Goal: Task Accomplishment & Management: Use online tool/utility

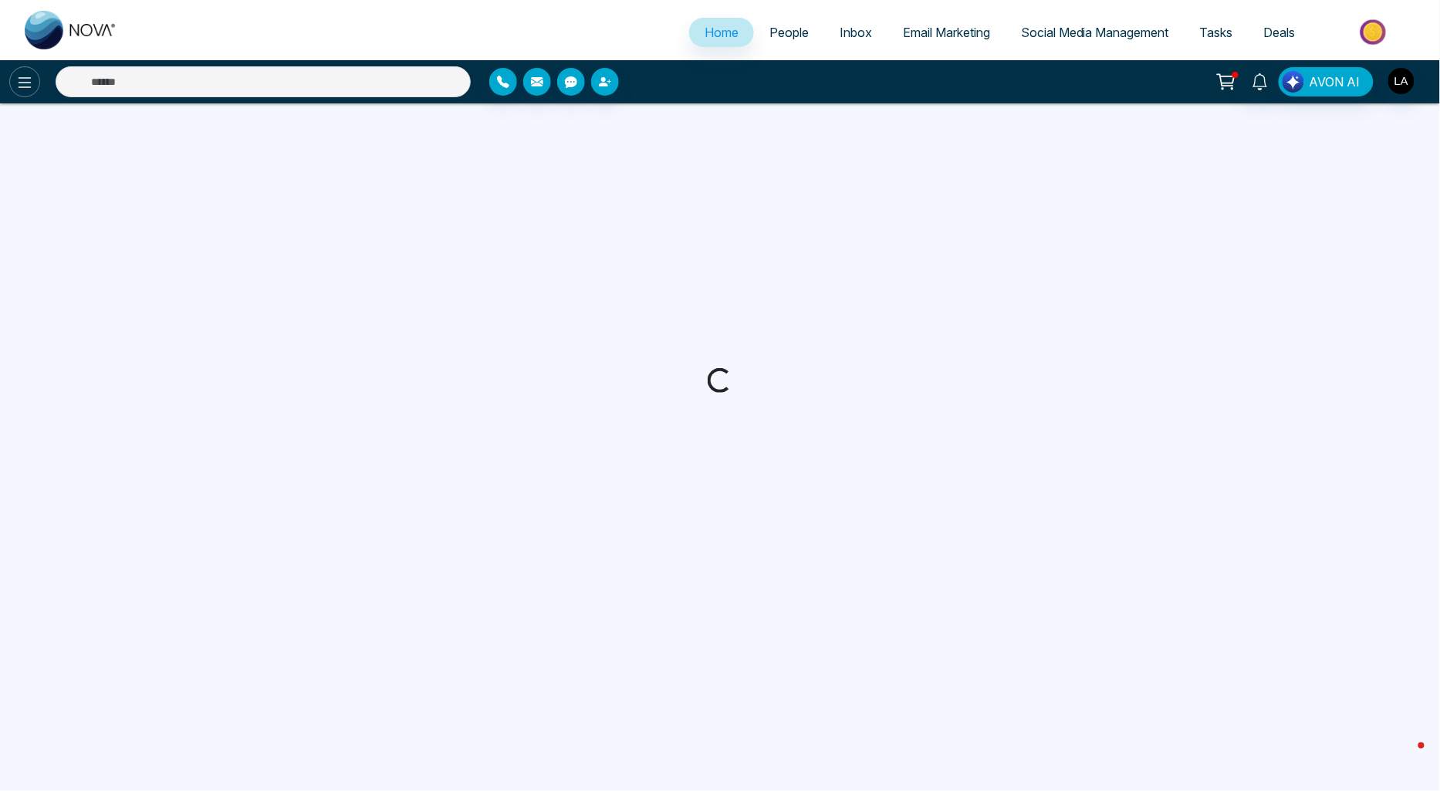
click at [22, 82] on icon at bounding box center [25, 82] width 13 height 11
select select "*"
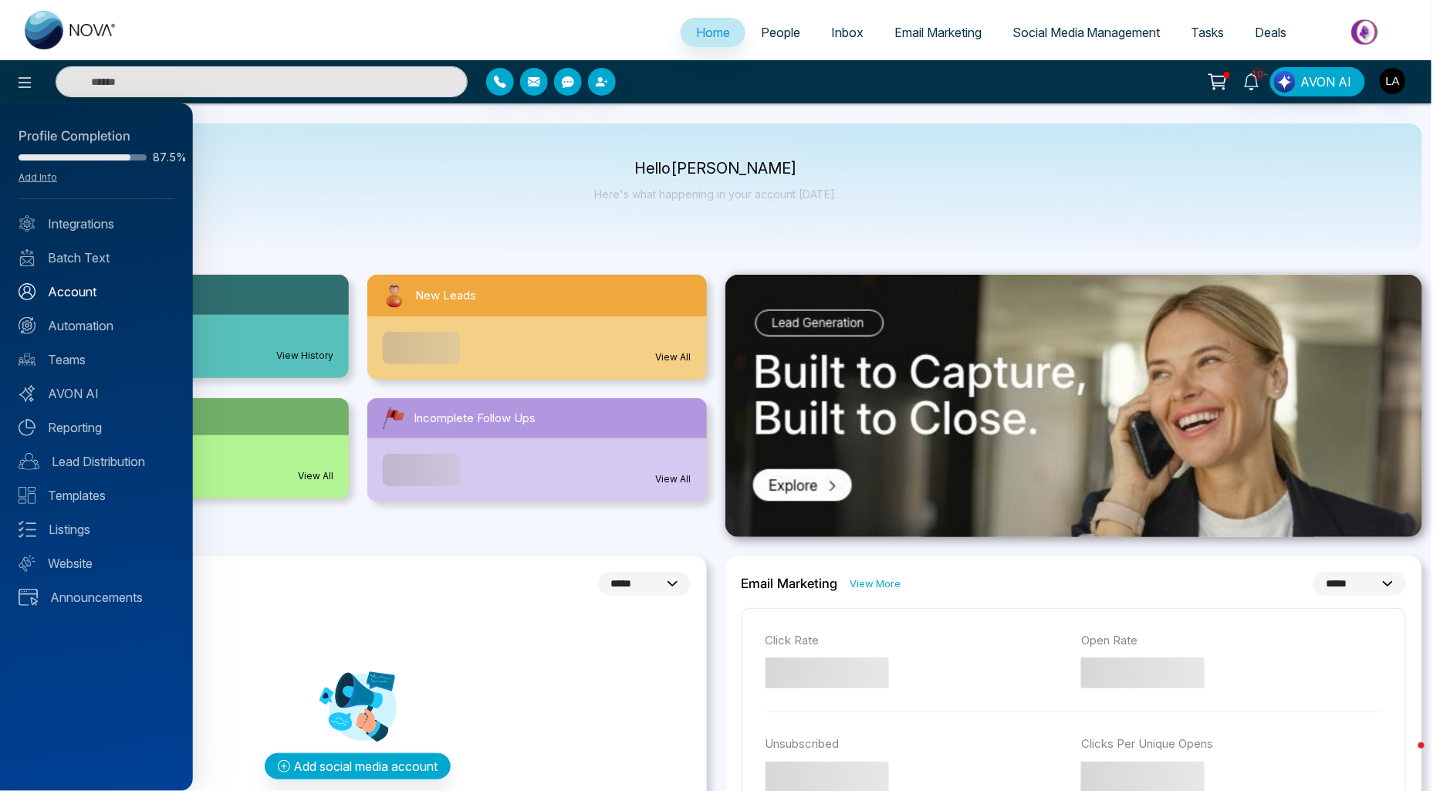
click at [63, 286] on link "Account" at bounding box center [97, 291] width 156 height 19
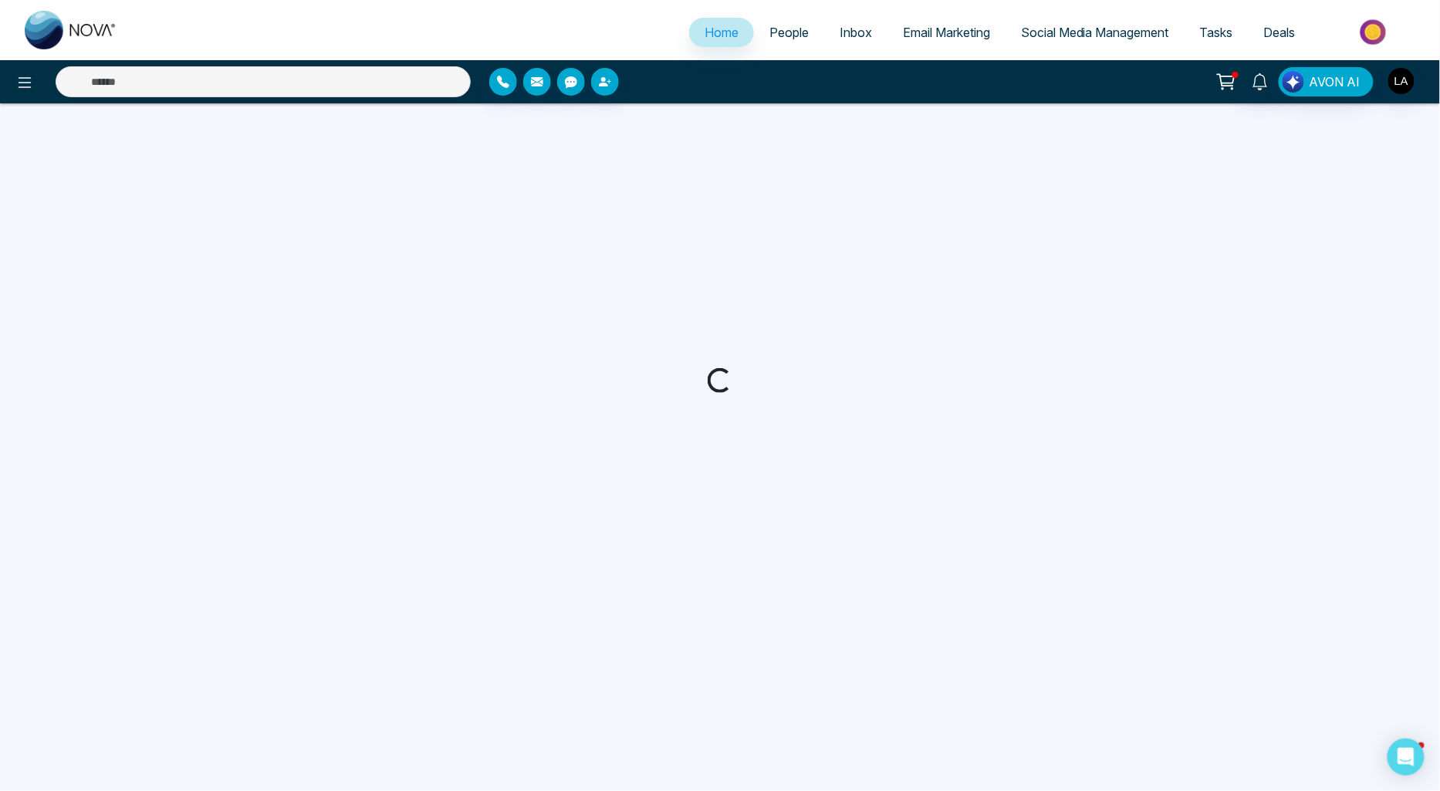
select select "*"
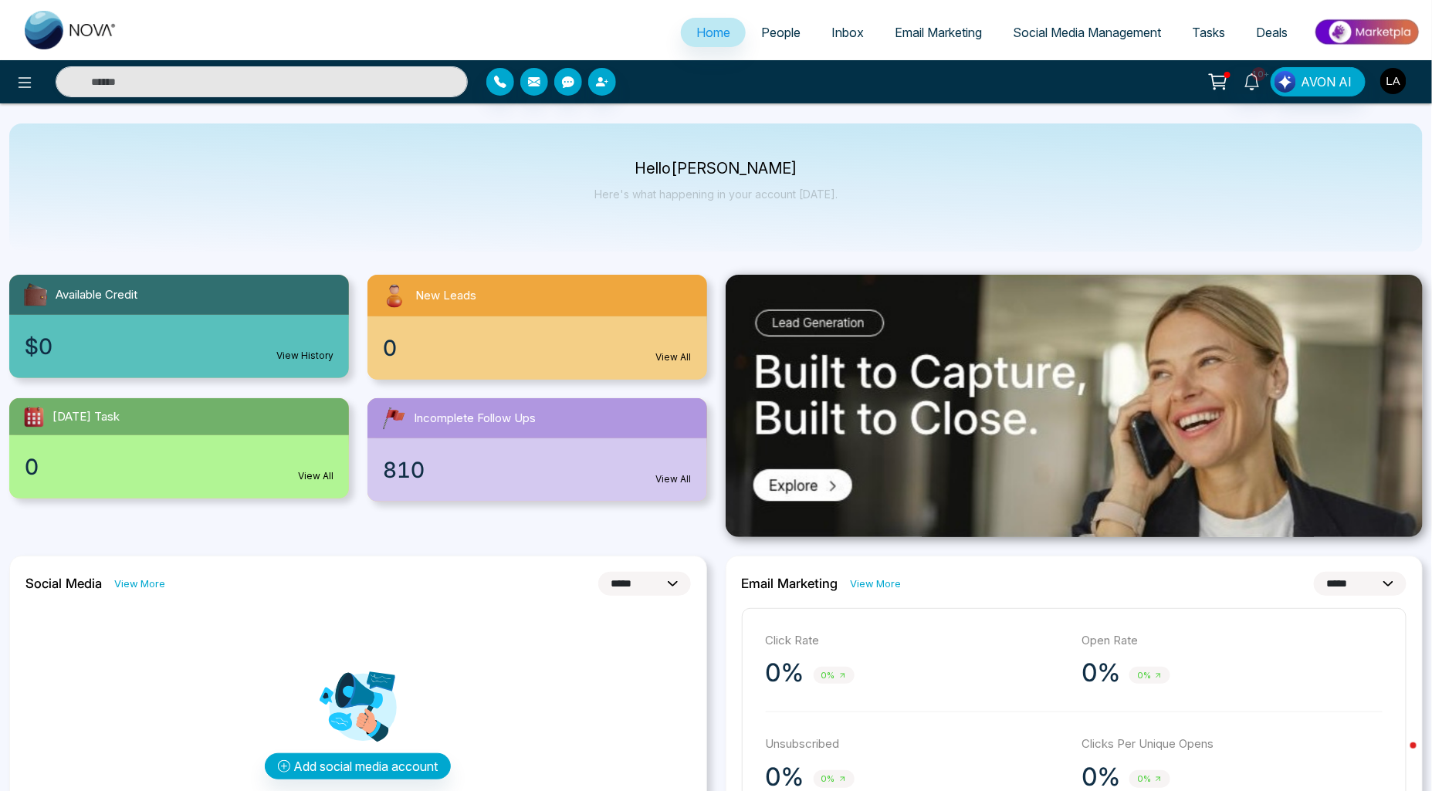
click at [1406, 88] on button "button" at bounding box center [1393, 81] width 28 height 28
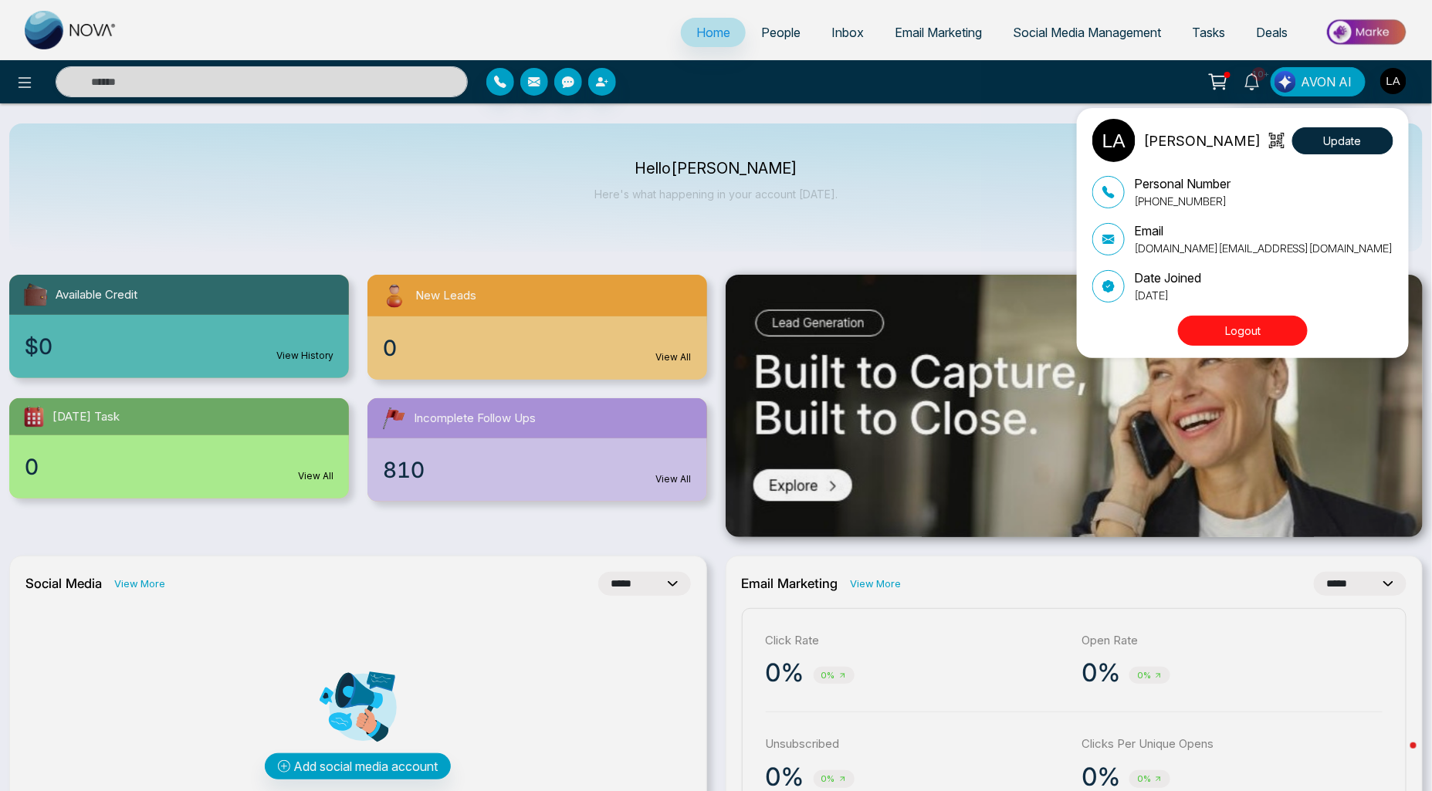
click at [8, 89] on div "Luqman Ahmed Update Personal Number +19055068800 Email newlifehomes.ca@gmail.co…" at bounding box center [716, 395] width 1432 height 791
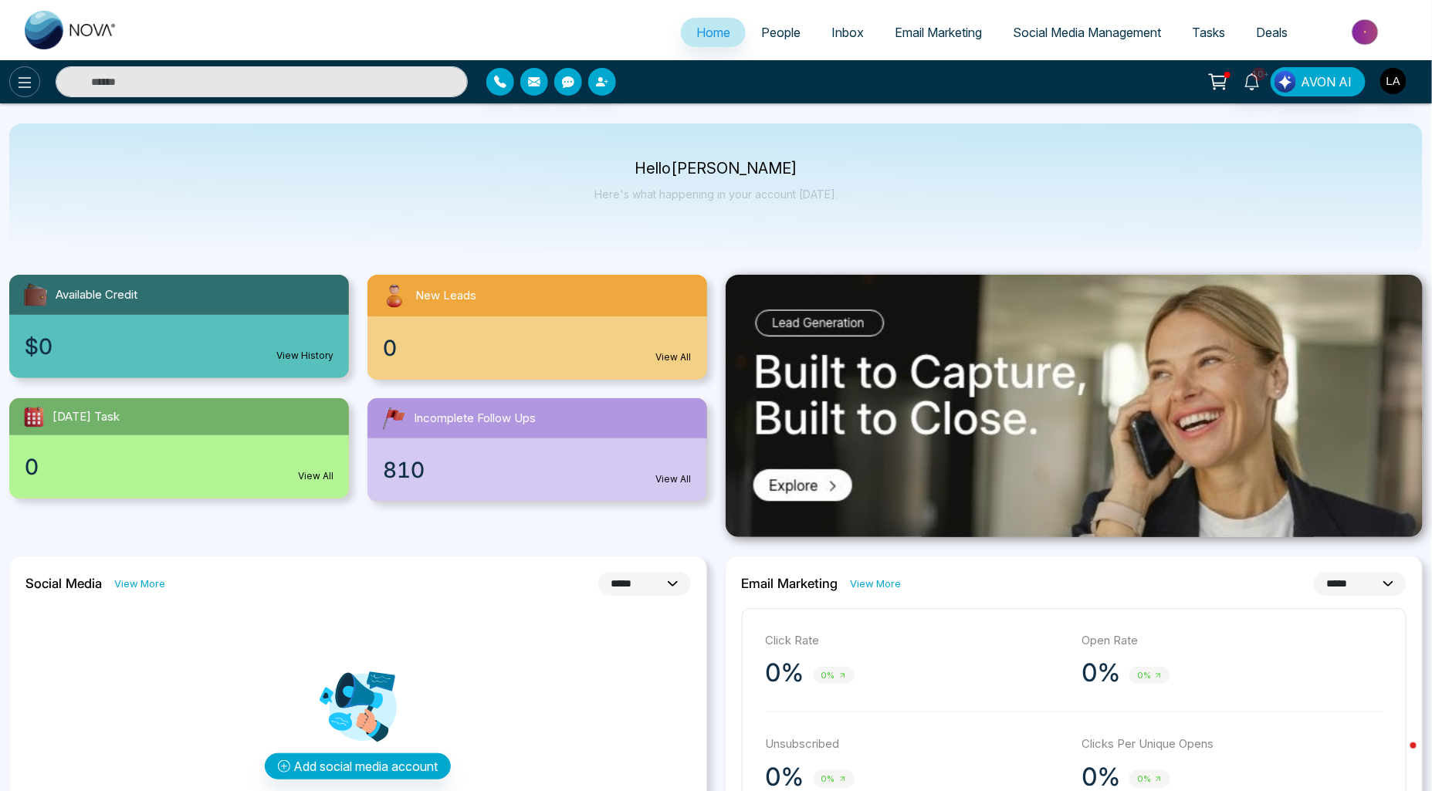
click at [19, 79] on icon at bounding box center [24, 82] width 19 height 19
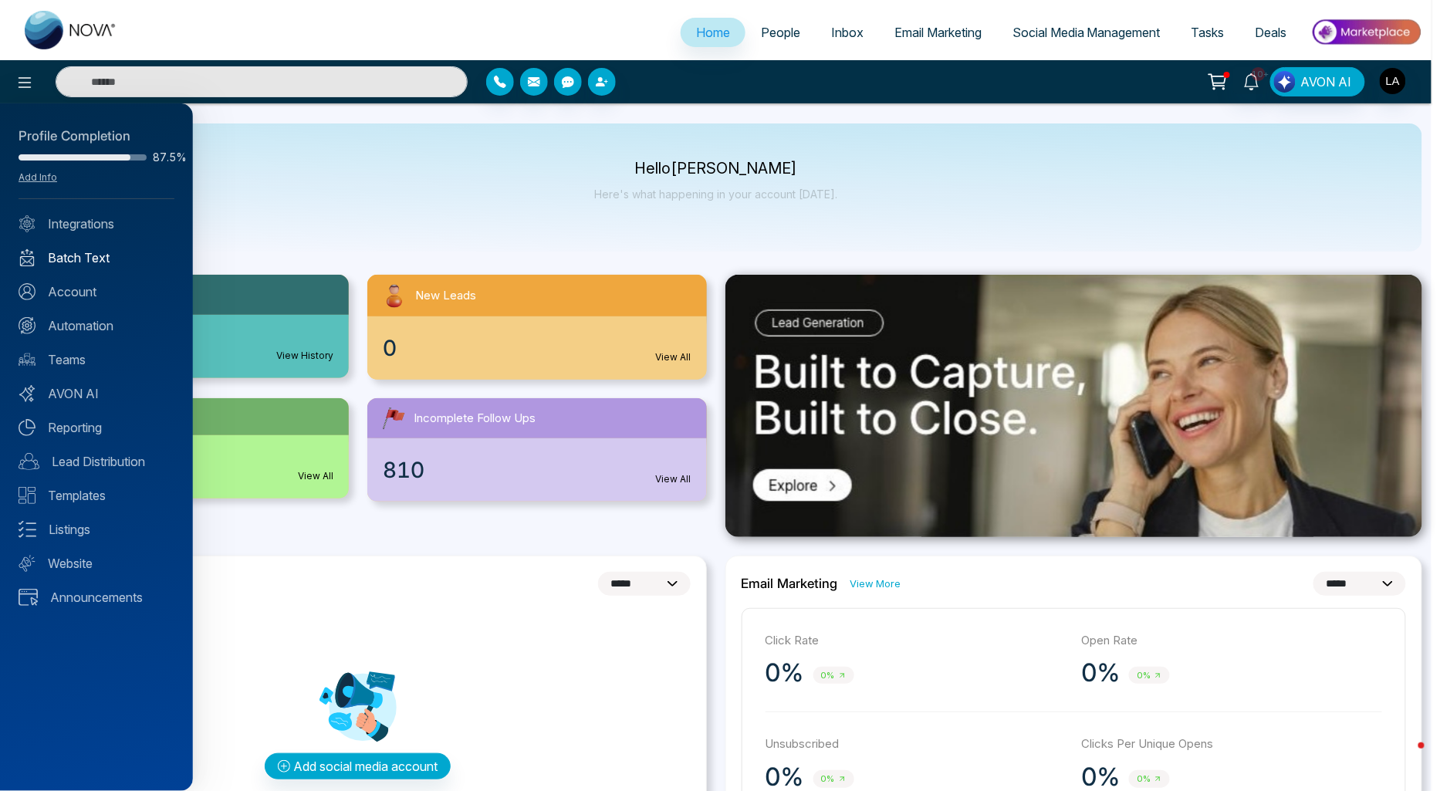
click at [85, 264] on link "Batch Text" at bounding box center [97, 258] width 156 height 19
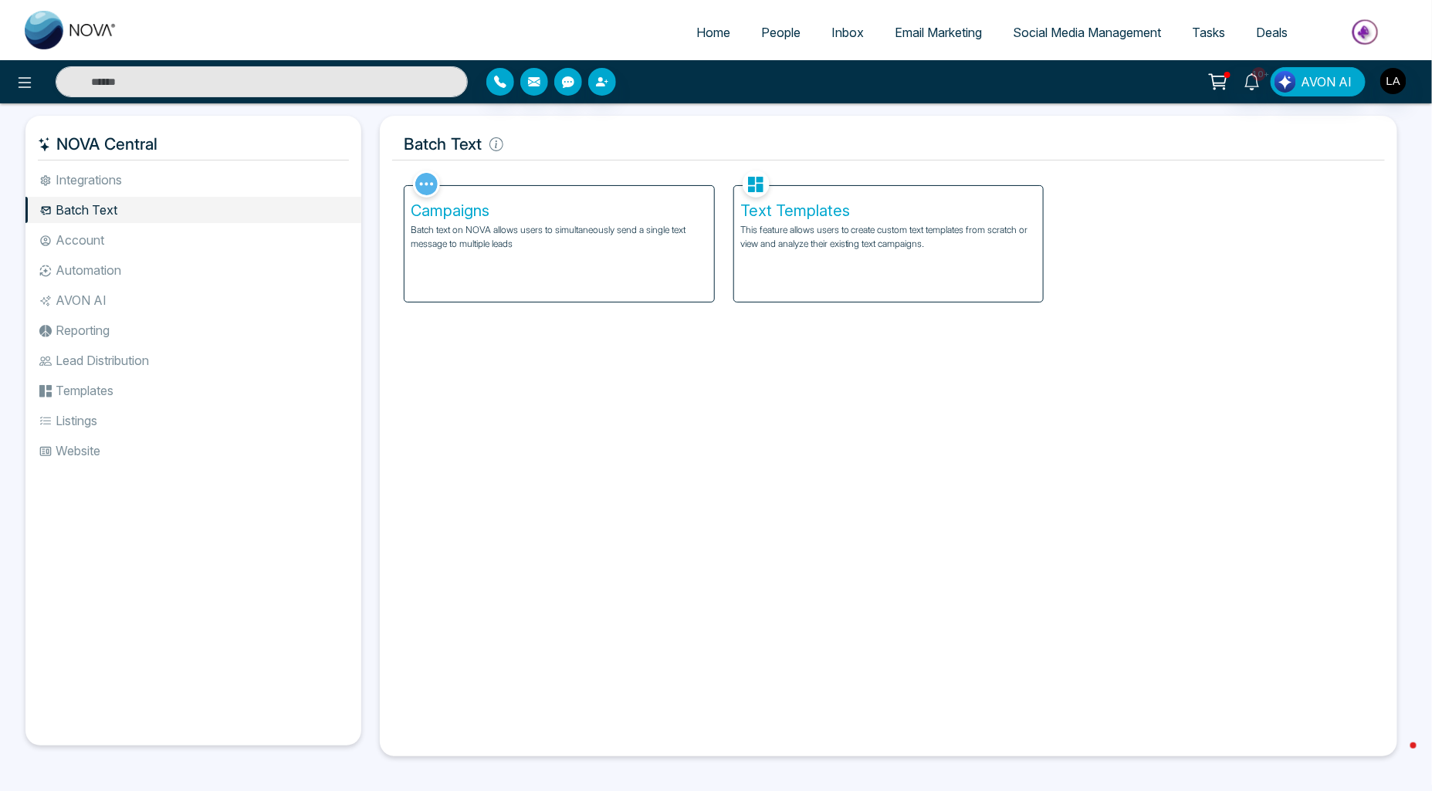
click at [899, 201] on h5 "Text Templates" at bounding box center [888, 210] width 297 height 19
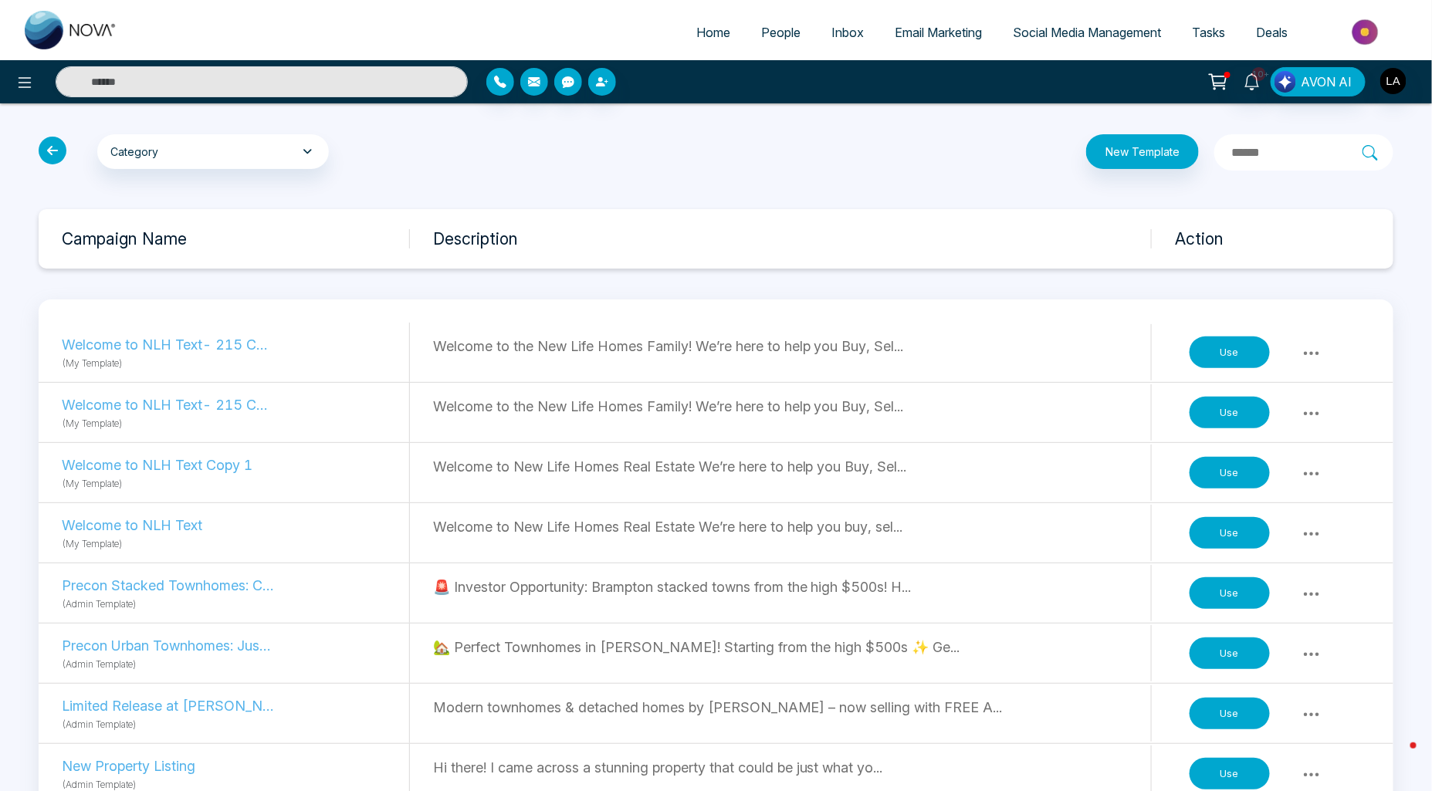
click at [1239, 356] on button "Use" at bounding box center [1229, 353] width 80 height 32
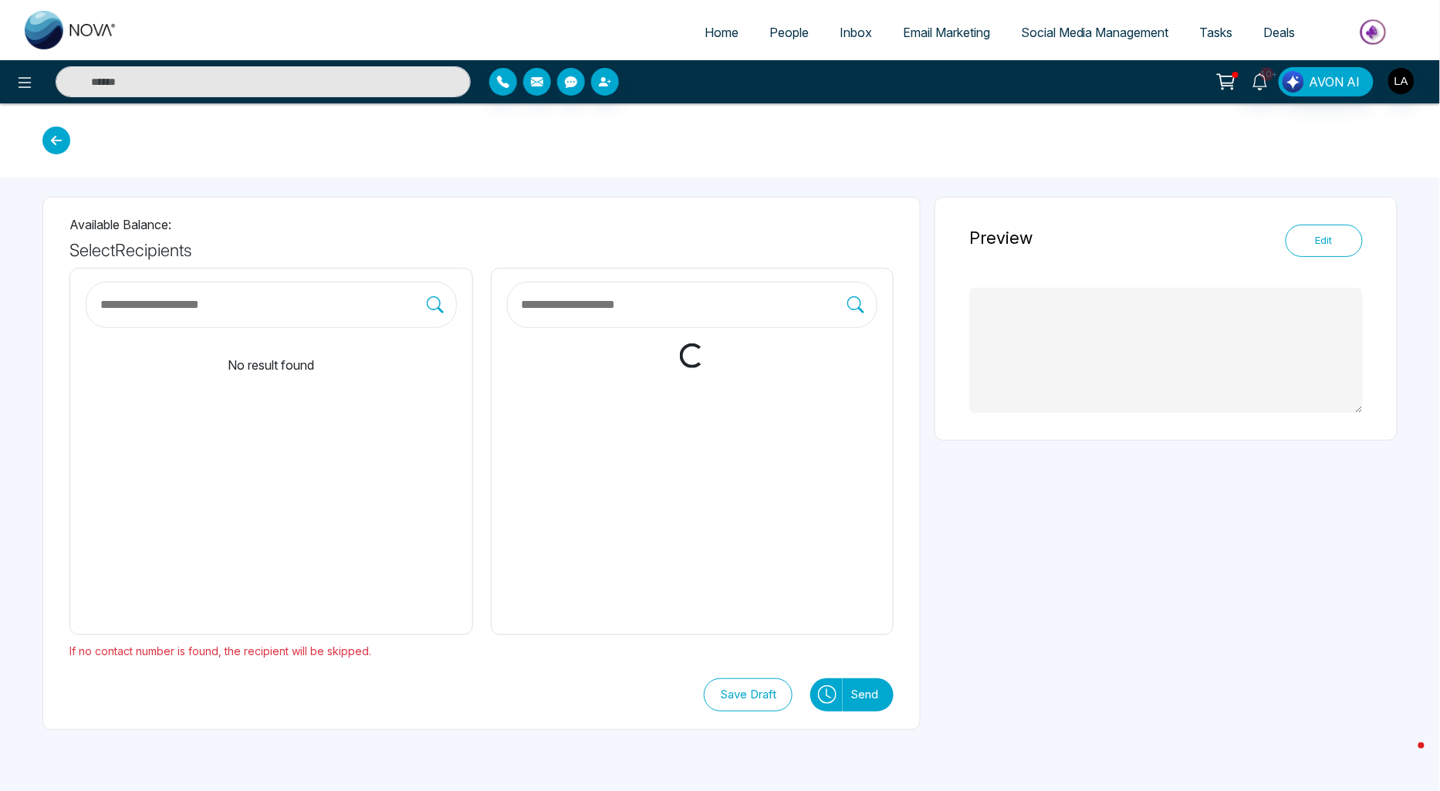
type textarea "**********"
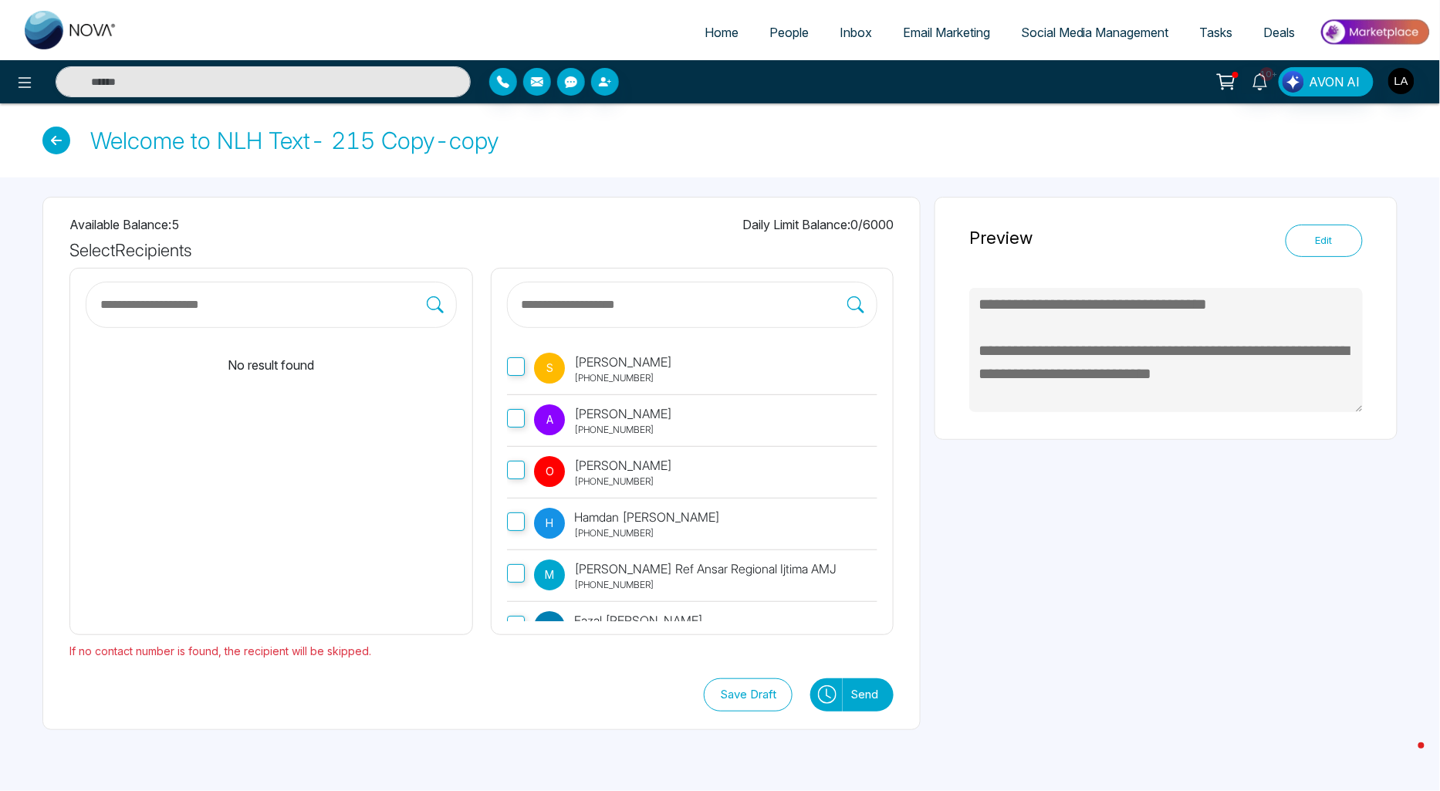
click at [1332, 225] on button "Edit" at bounding box center [1324, 241] width 77 height 32
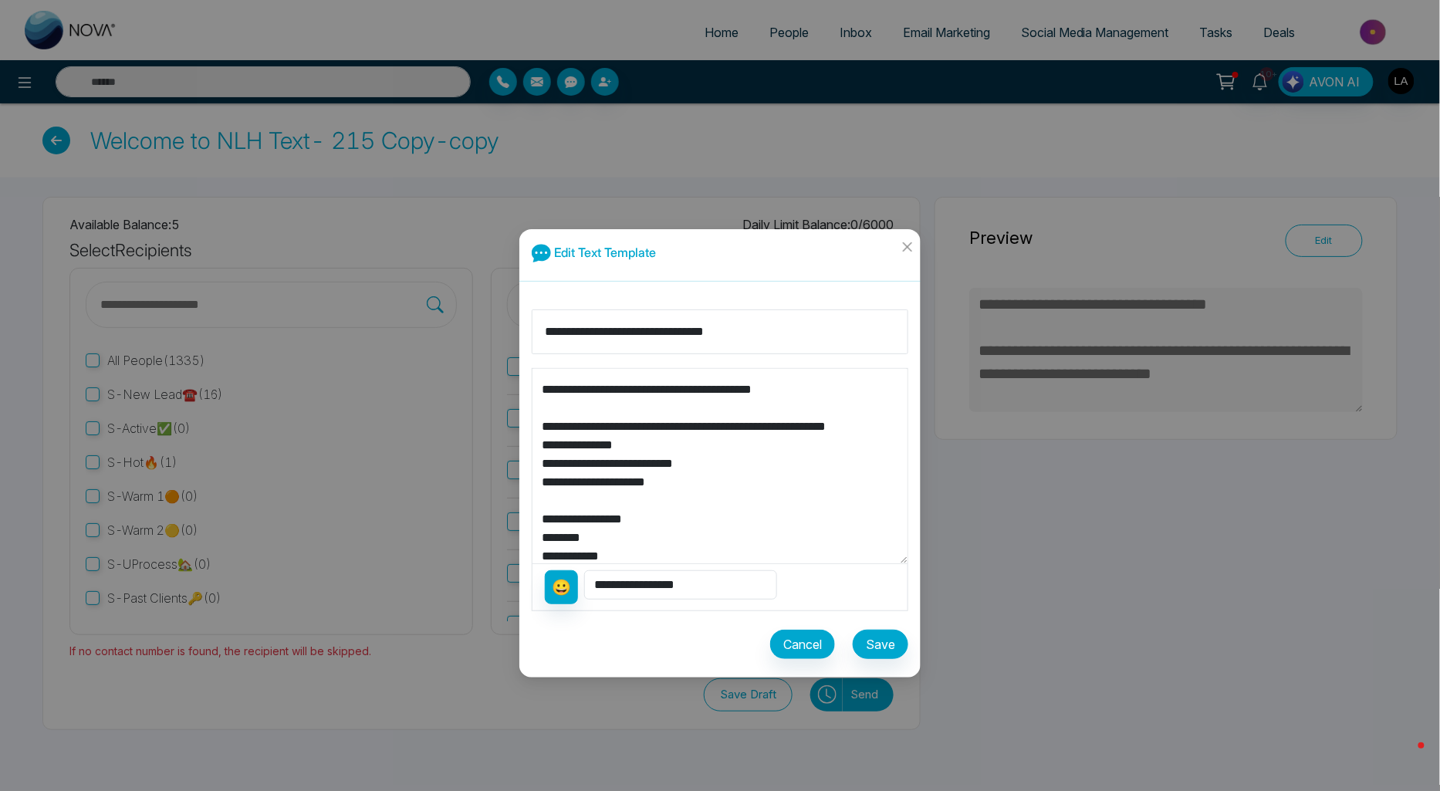
scroll to position [129, 0]
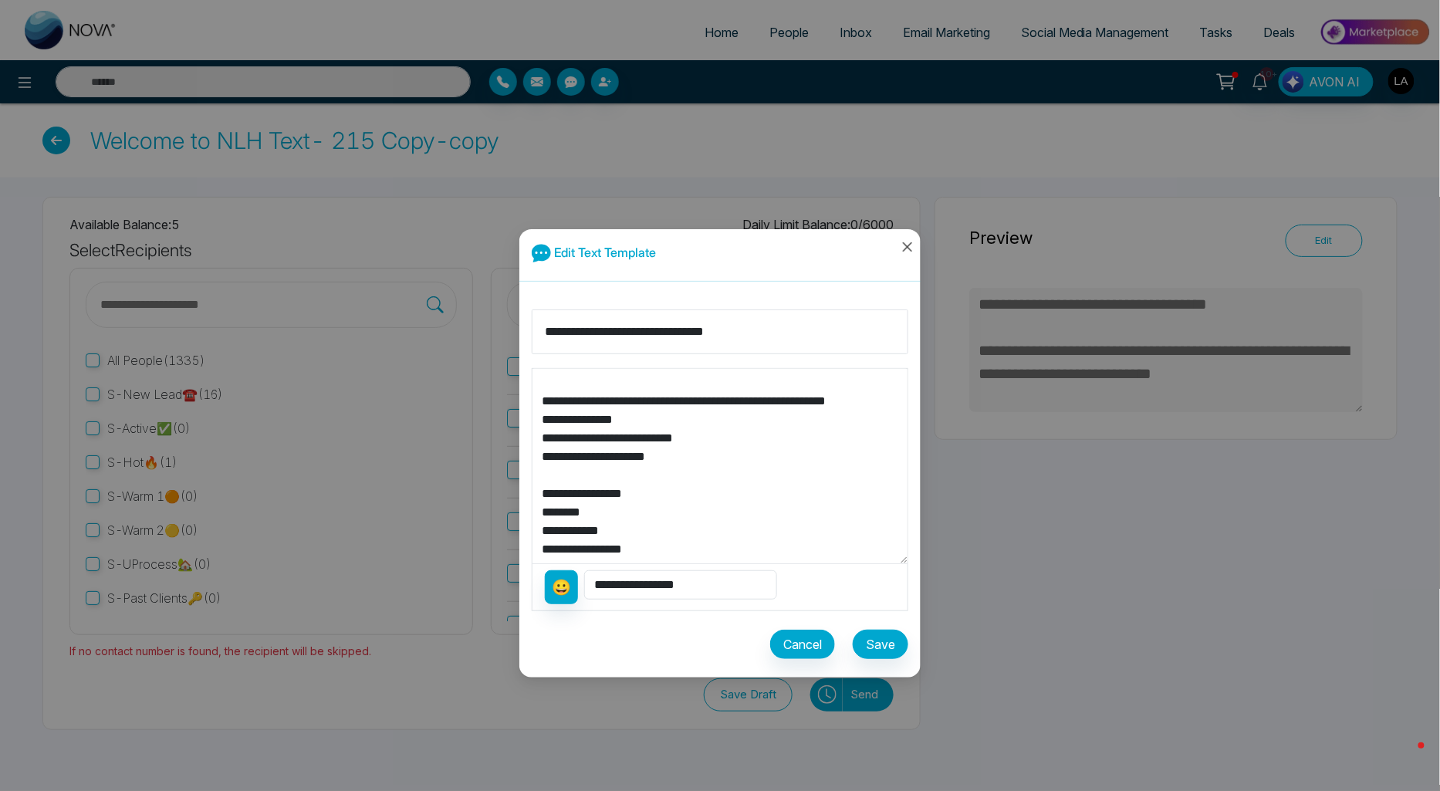
click at [915, 245] on span "Close" at bounding box center [907, 250] width 27 height 42
